Goal: Navigation & Orientation: Find specific page/section

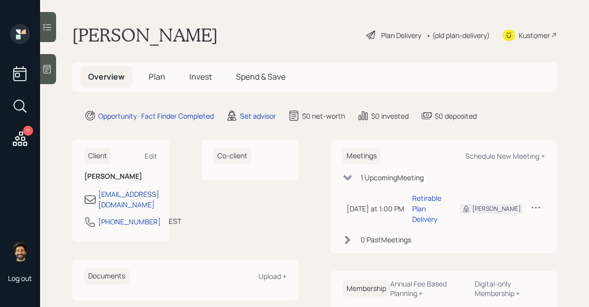
click at [46, 68] on icon at bounding box center [47, 69] width 10 height 10
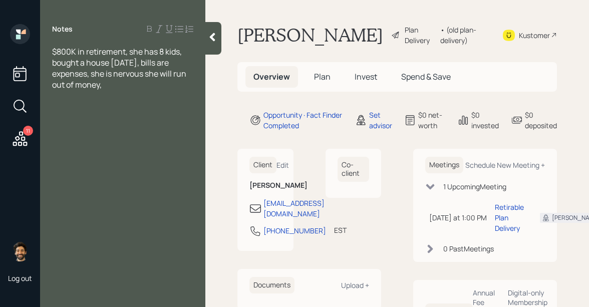
click at [224, 81] on main "[PERSON_NAME] Plan Delivery • (old plan-delivery) Kustomer Overview Plan Invest…" at bounding box center [397, 153] width 384 height 307
click at [207, 41] on icon at bounding box center [212, 37] width 10 height 10
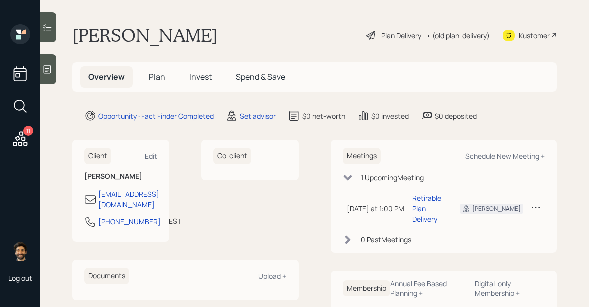
click at [52, 65] on icon at bounding box center [47, 69] width 10 height 10
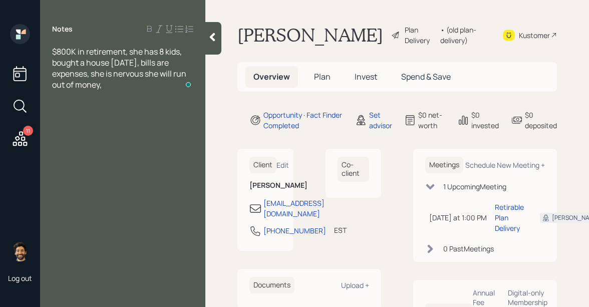
click at [218, 41] on div at bounding box center [213, 38] width 16 height 33
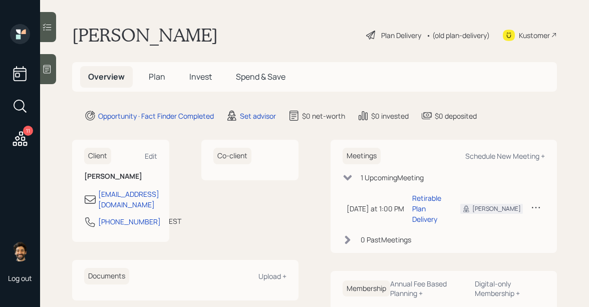
click at [17, 139] on icon at bounding box center [20, 138] width 15 height 15
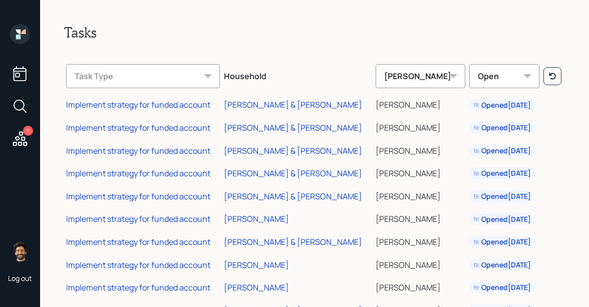
scroll to position [60, 0]
